Goal: Information Seeking & Learning: Learn about a topic

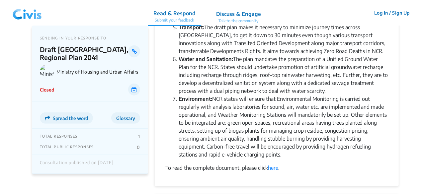
scroll to position [266, 0]
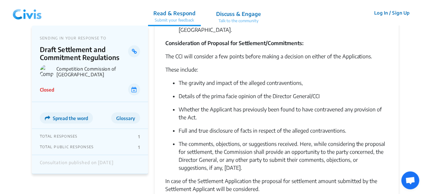
scroll to position [354, 0]
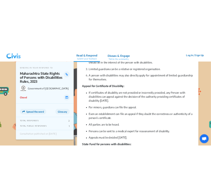
scroll to position [128, 0]
